Goal: Transaction & Acquisition: Purchase product/service

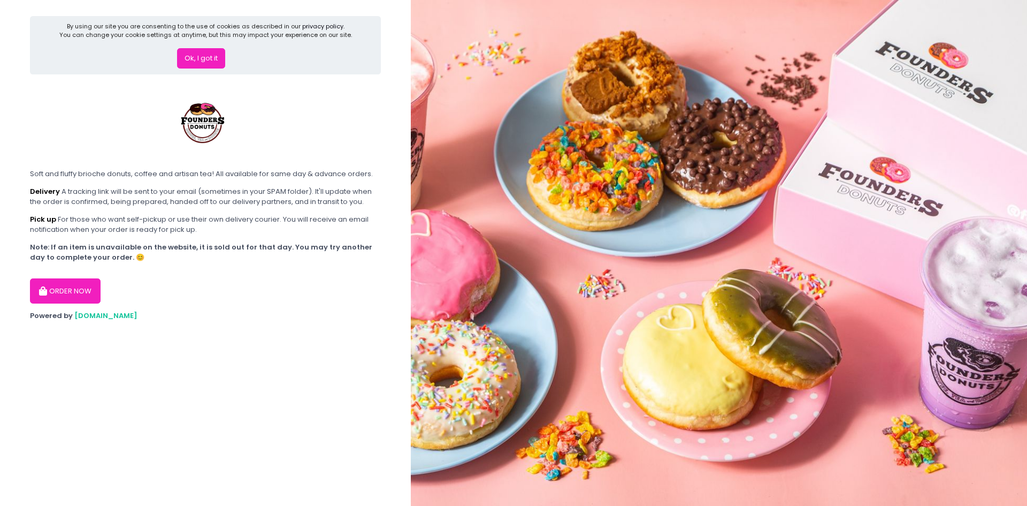
click at [204, 59] on button "Ok, I got it" at bounding box center [201, 58] width 48 height 20
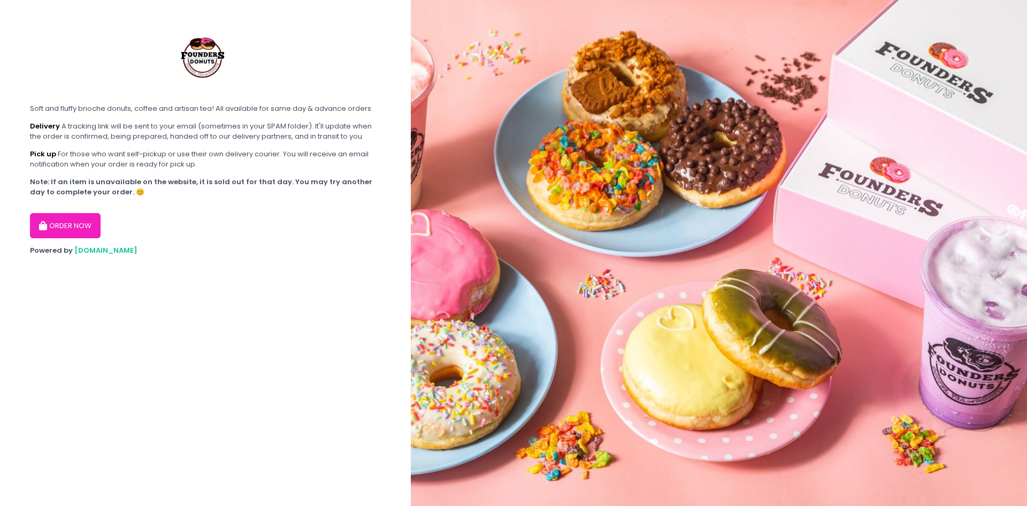
click at [64, 226] on button "ORDER NOW" at bounding box center [65, 226] width 71 height 26
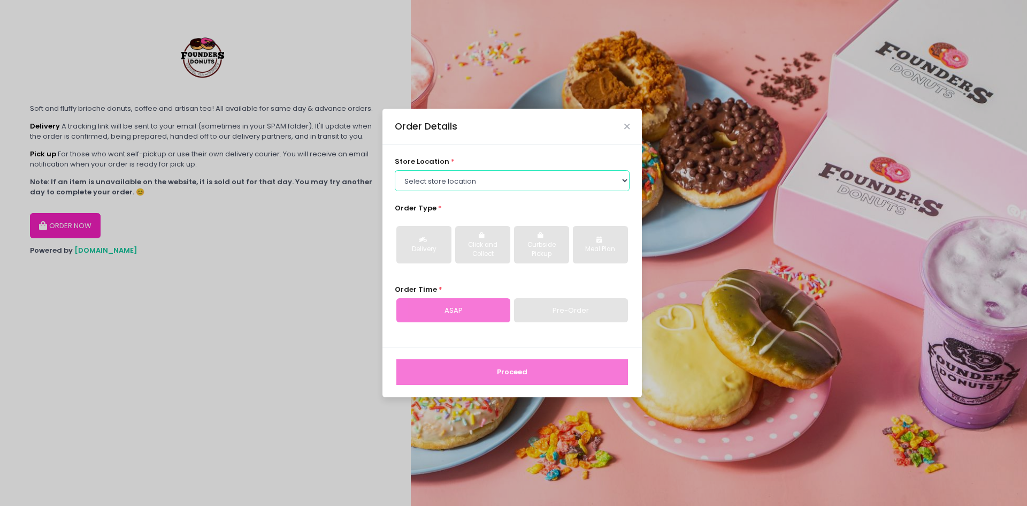
click at [625, 183] on select "Select store location Founders Donuts - [PERSON_NAME] Founders Donuts - SM Suca…" at bounding box center [512, 180] width 235 height 20
select select "61a2022e41b39c710272d16a"
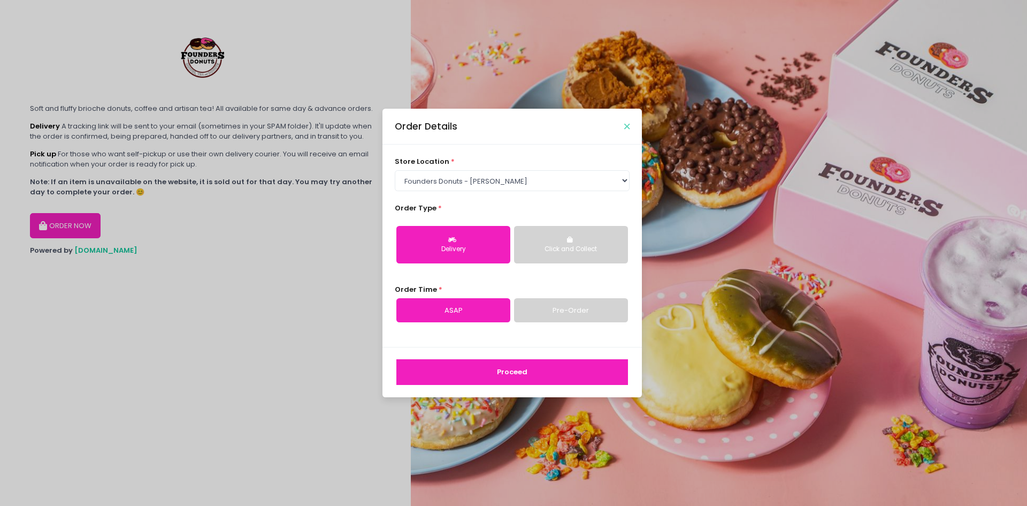
click at [624, 128] on icon "Close" at bounding box center [626, 127] width 5 height 8
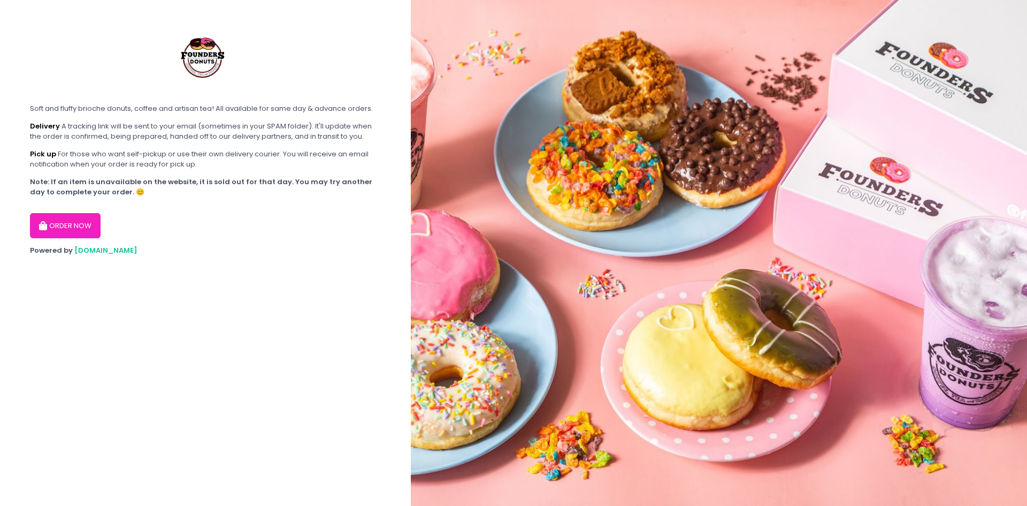
click at [65, 220] on button "ORDER NOW" at bounding box center [65, 226] width 71 height 26
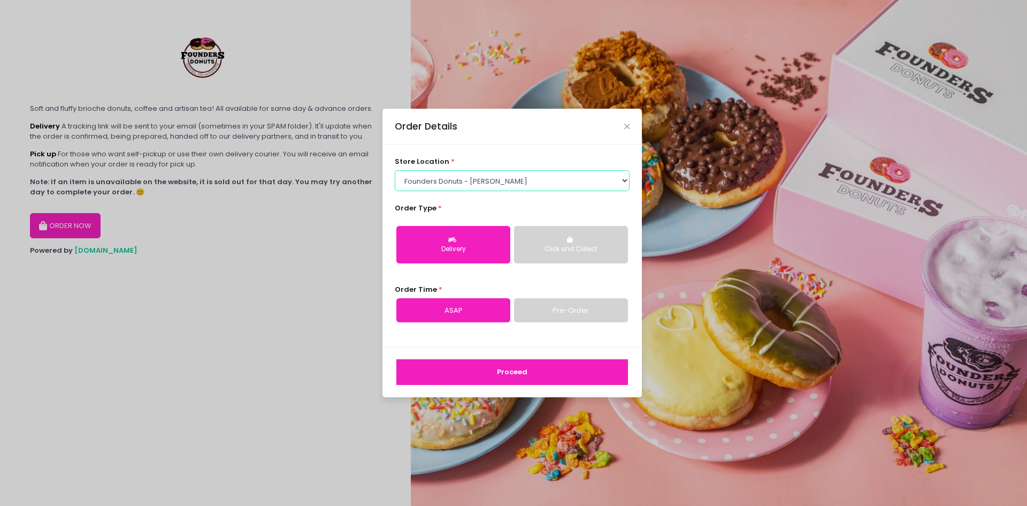
click at [543, 187] on select "Select store location Founders Donuts - [PERSON_NAME] Founders Donuts - SM Suca…" at bounding box center [512, 180] width 235 height 20
select select "66a090d8205de2a9aee5ab10"
click at [395, 170] on select "Select store location Founders Donuts - [PERSON_NAME] Founders Donuts - SM Suca…" at bounding box center [512, 180] width 235 height 20
click at [455, 244] on div "Delivery" at bounding box center [453, 249] width 99 height 10
click at [524, 372] on button "Proceed" at bounding box center [512, 372] width 232 height 26
